Goal: Task Accomplishment & Management: Use online tool/utility

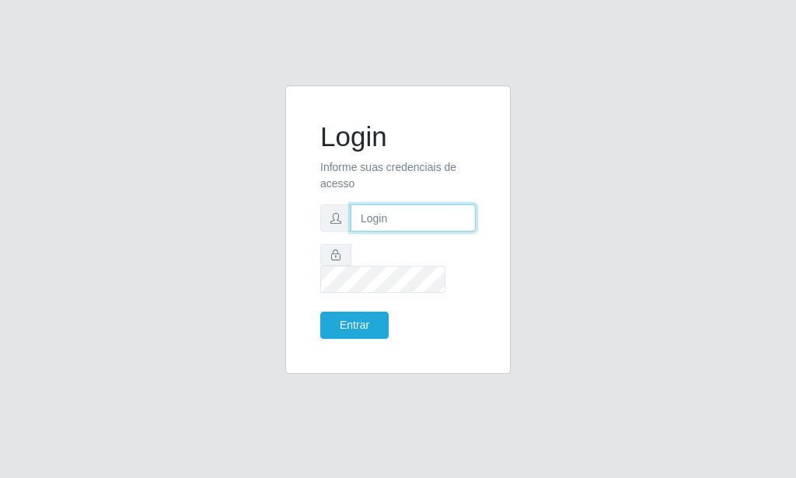
click at [383, 231] on input "text" at bounding box center [413, 218] width 125 height 27
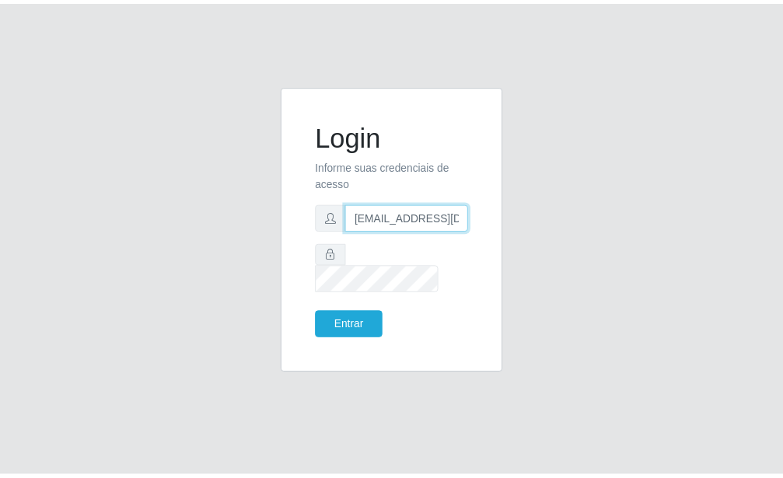
scroll to position [0, 2]
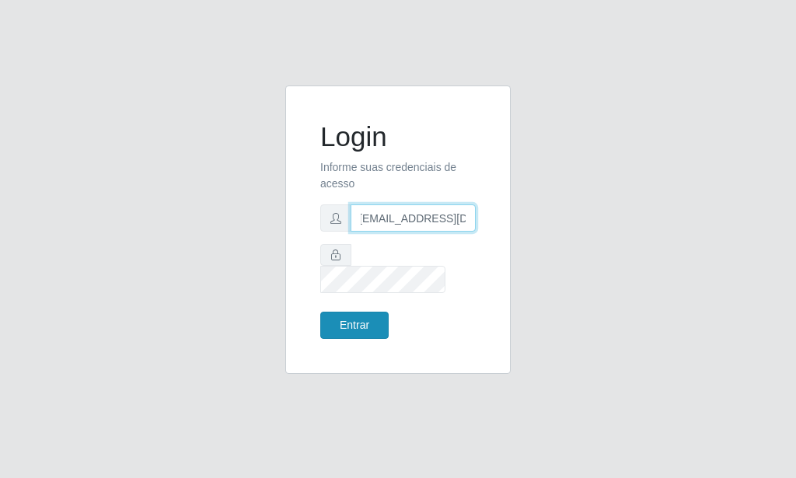
type input "[EMAIL_ADDRESS][DOMAIN_NAME]"
click at [355, 319] on button "Entrar" at bounding box center [354, 325] width 68 height 27
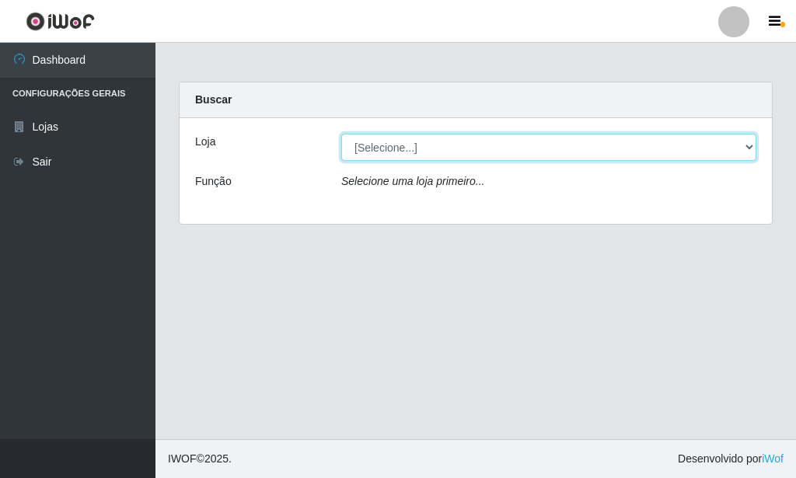
select select "80"
click option "Rede Potiguar 6 - Extremoz" at bounding box center [0, 0] width 0 height 0
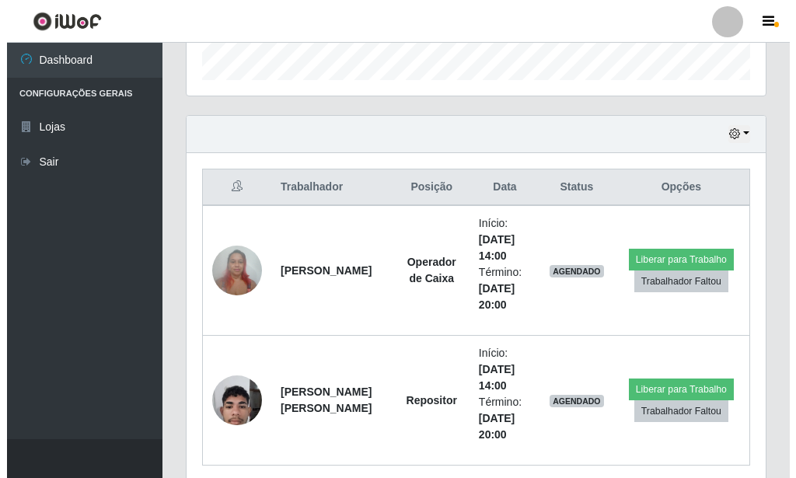
scroll to position [537, 0]
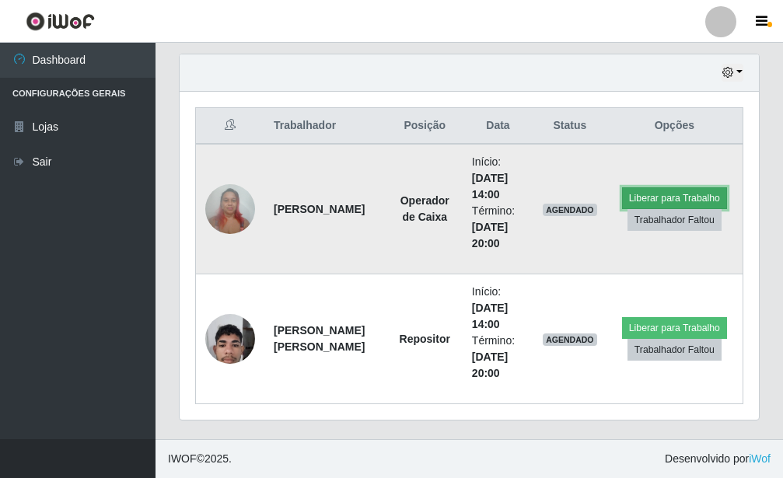
click at [636, 196] on button "Liberar para Trabalho" at bounding box center [674, 198] width 105 height 22
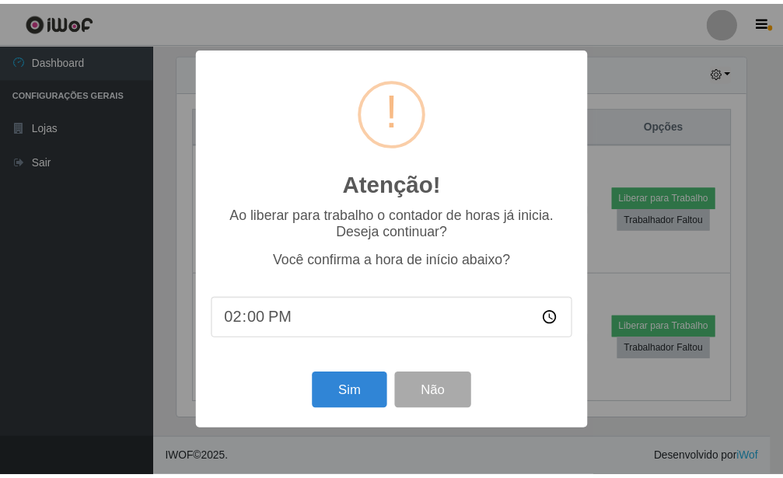
scroll to position [777438, 777181]
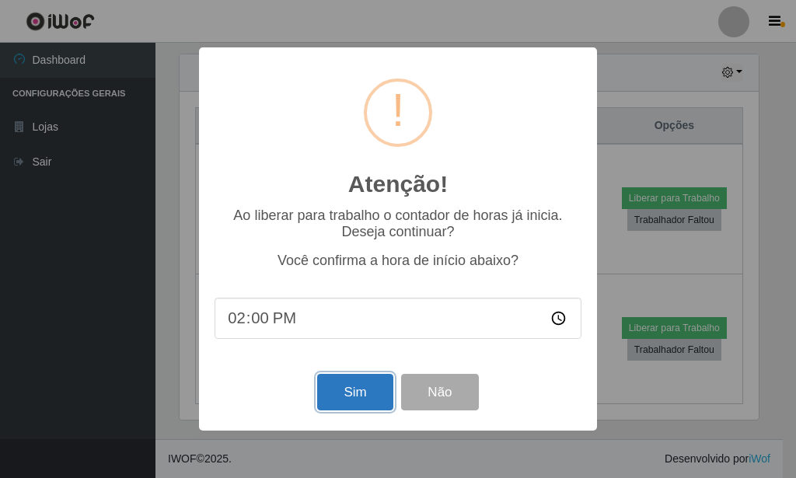
click at [350, 385] on button "Sim" at bounding box center [354, 392] width 75 height 37
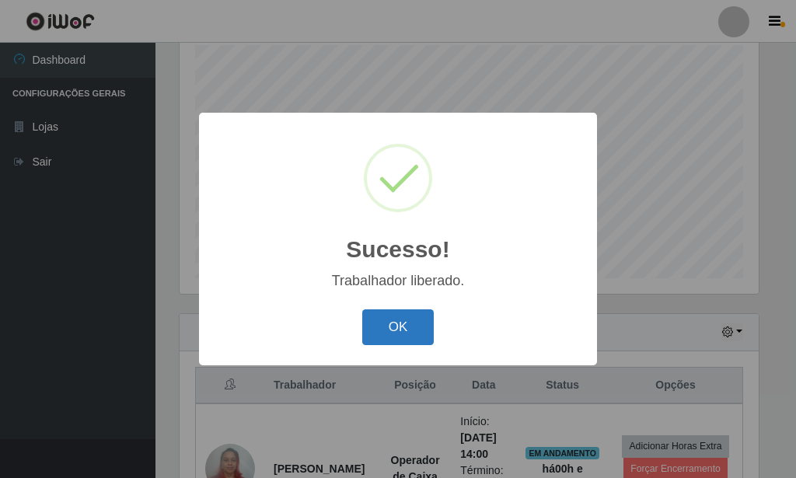
click at [418, 324] on button "OK" at bounding box center [398, 328] width 72 height 37
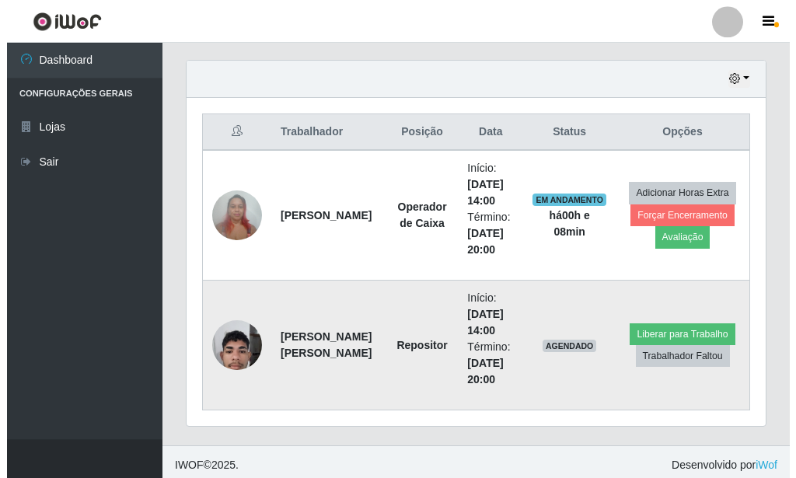
scroll to position [537, 0]
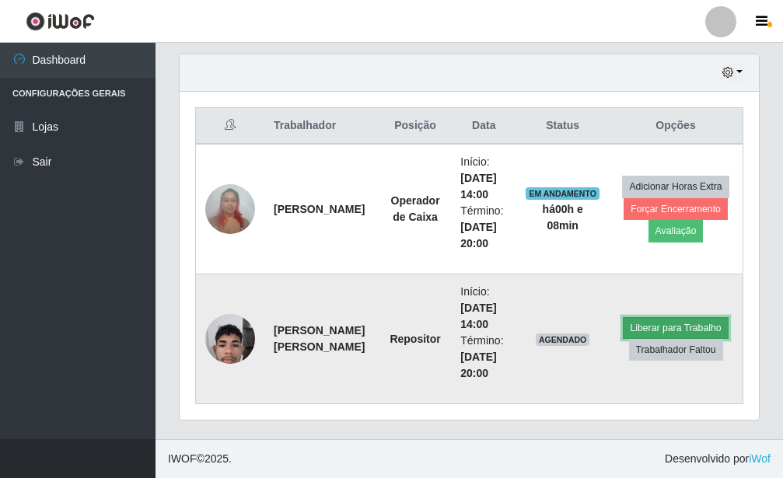
click at [648, 329] on button "Liberar para Trabalho" at bounding box center [675, 328] width 105 height 22
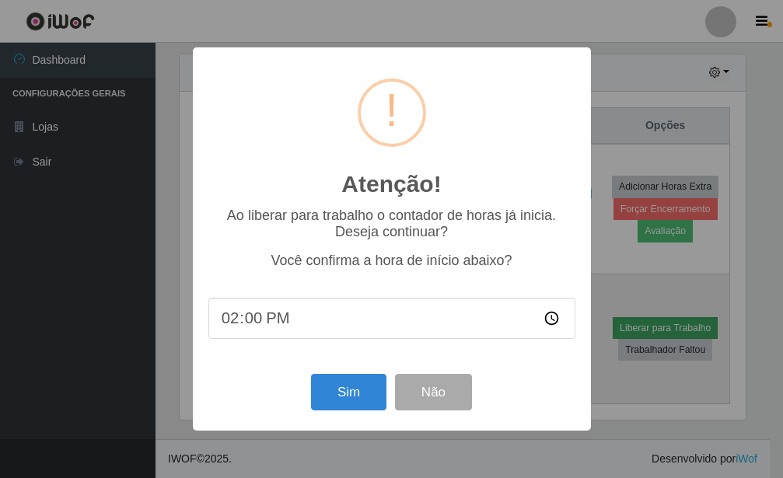
scroll to position [777438, 777181]
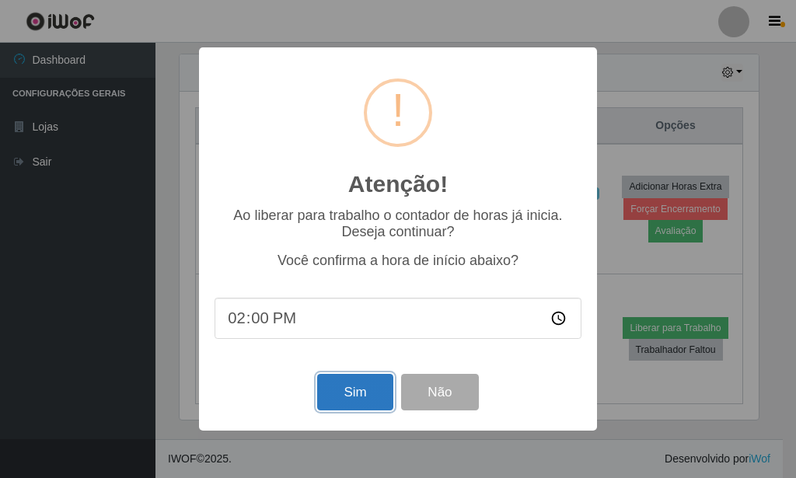
click at [347, 411] on button "Sim" at bounding box center [354, 392] width 75 height 37
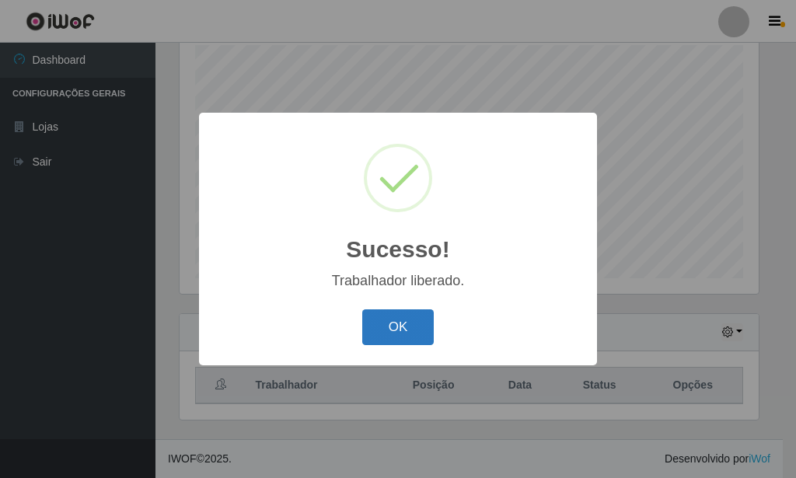
click at [402, 331] on button "OK" at bounding box center [398, 328] width 72 height 37
